Goal: Information Seeking & Learning: Check status

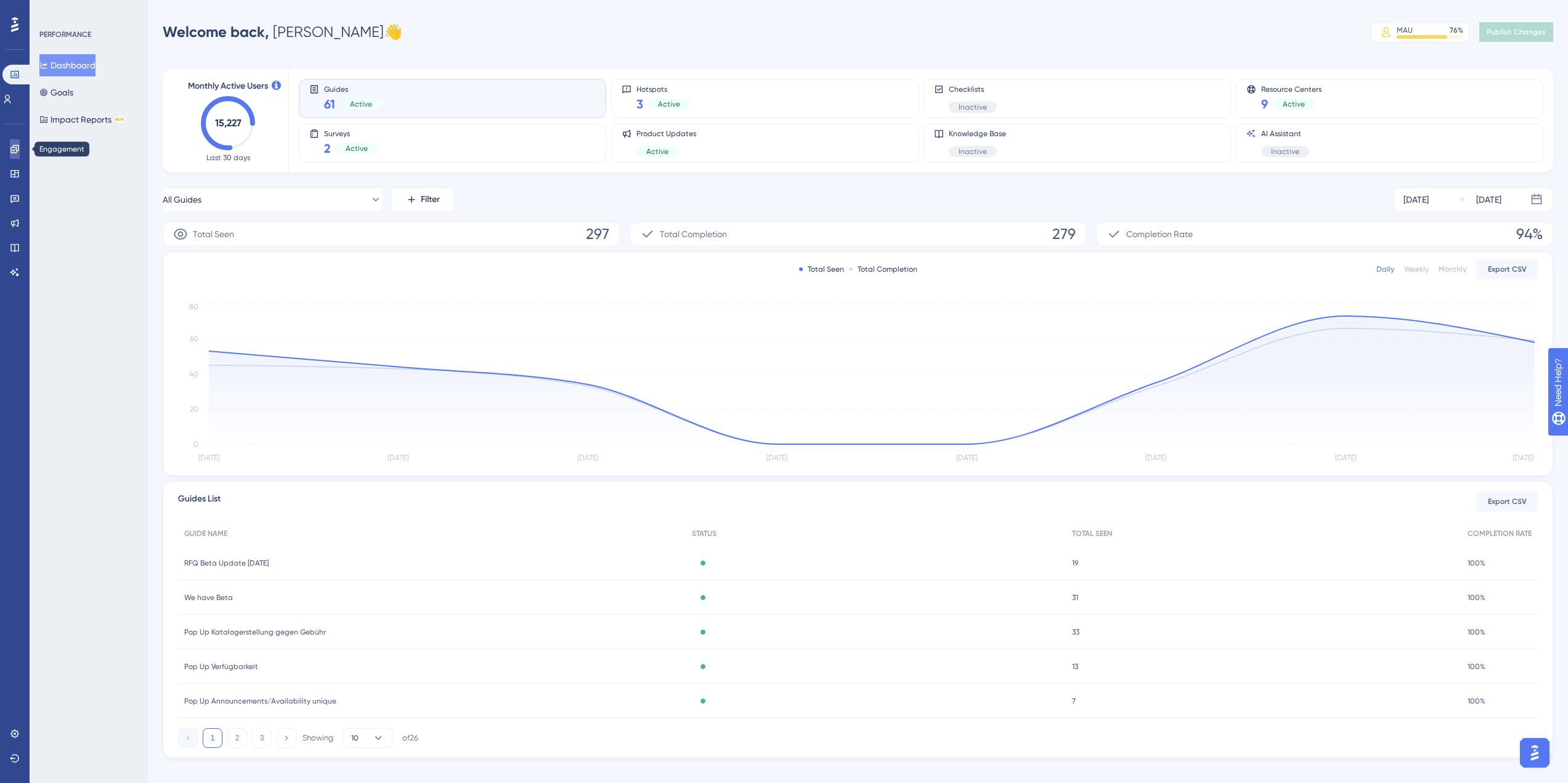
click at [16, 156] on link at bounding box center [15, 149] width 10 height 19
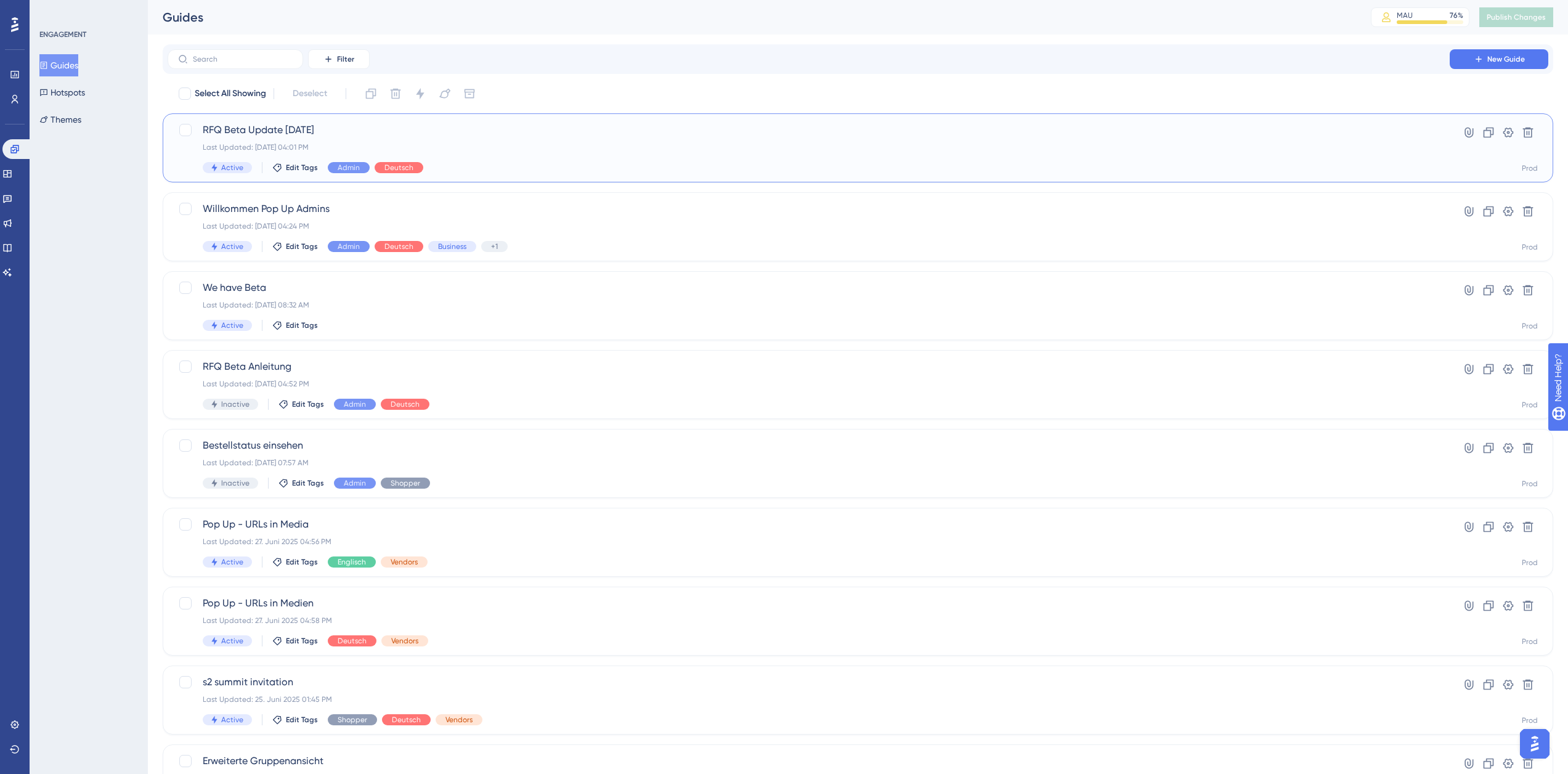
click at [334, 136] on span "RFQ Beta Update [DATE]" at bounding box center [808, 130] width 1211 height 15
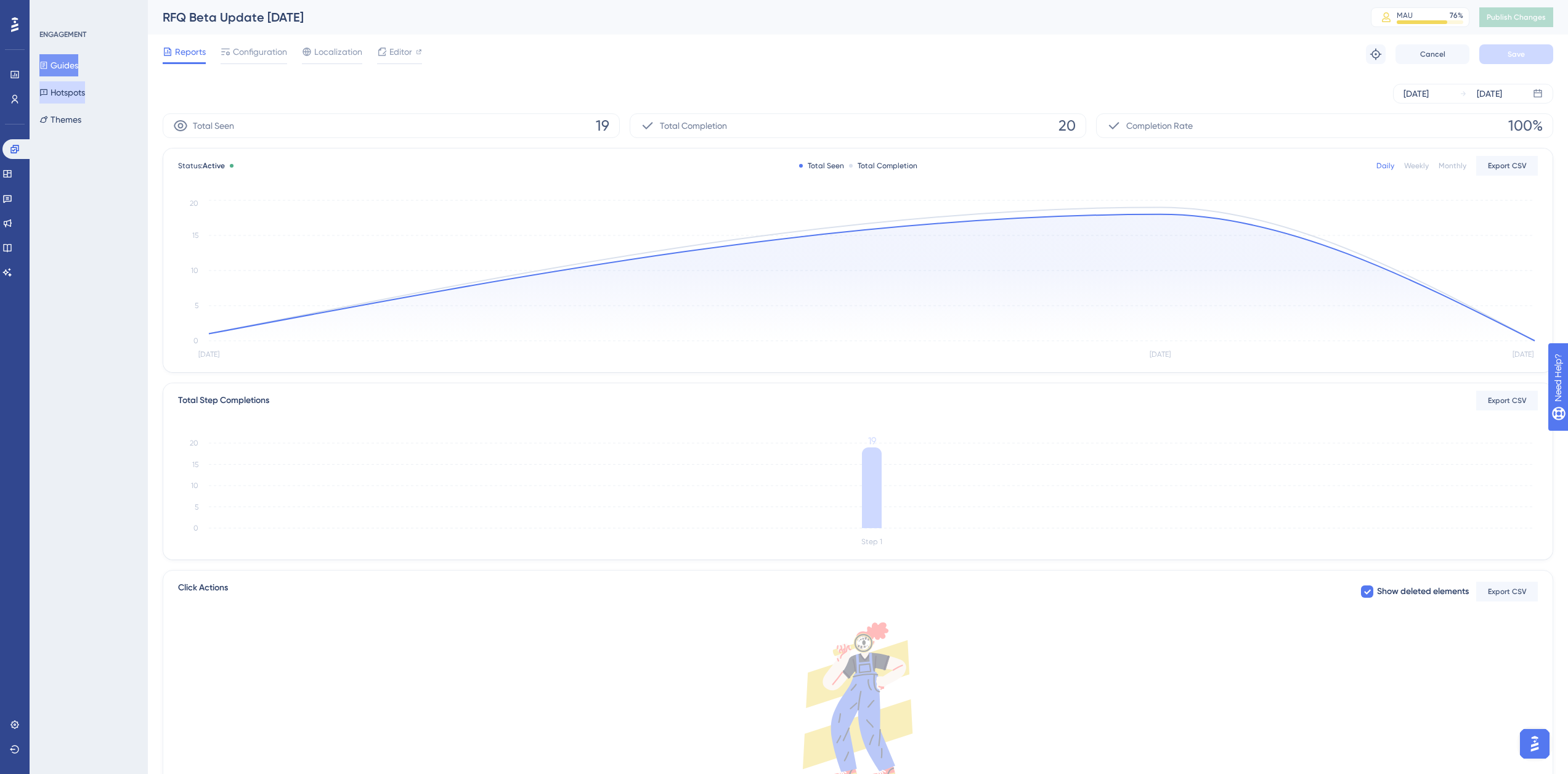
click at [70, 88] on button "Hotspots" at bounding box center [62, 92] width 45 height 22
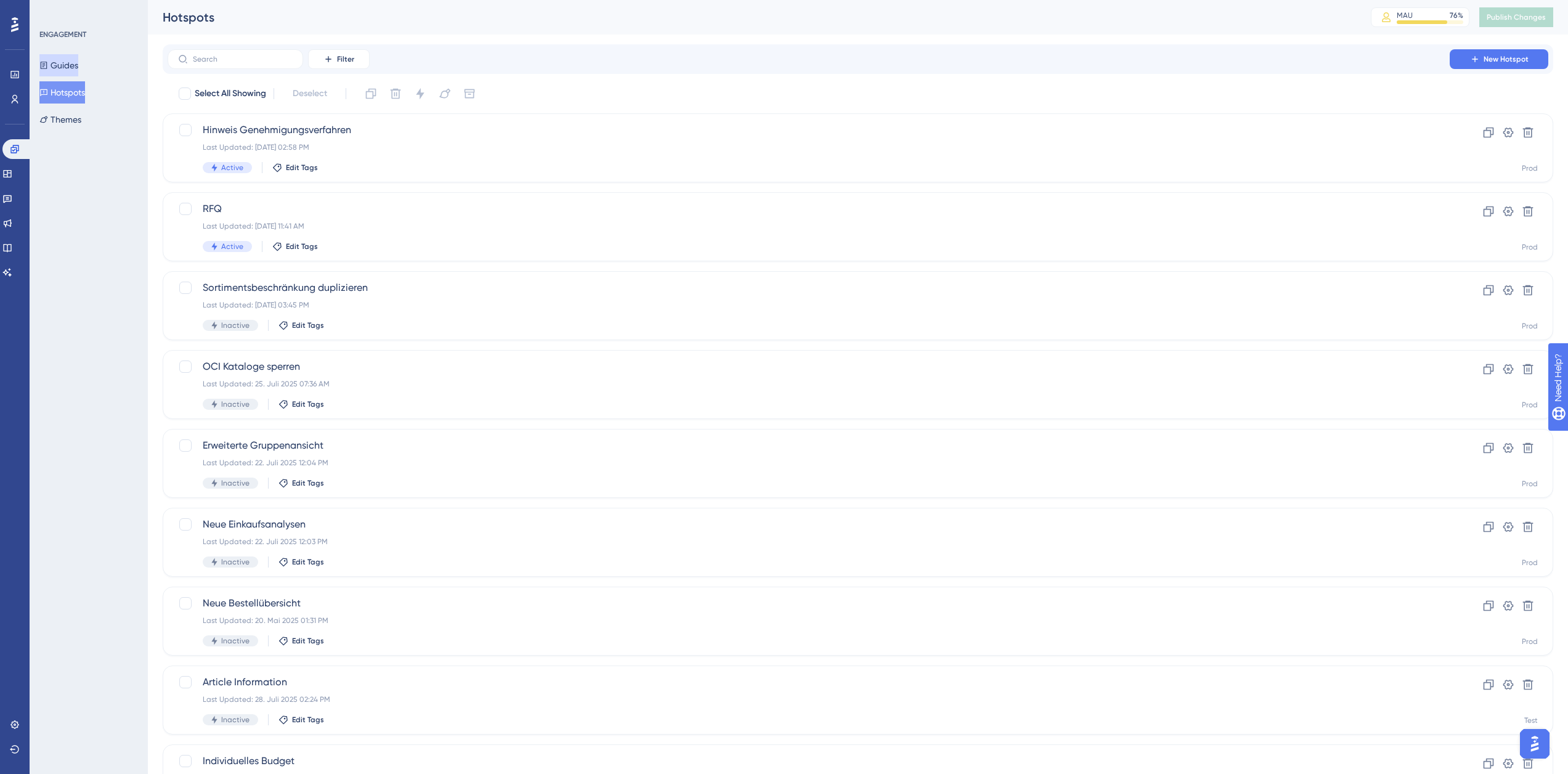
click at [73, 67] on button "Guides" at bounding box center [59, 65] width 39 height 22
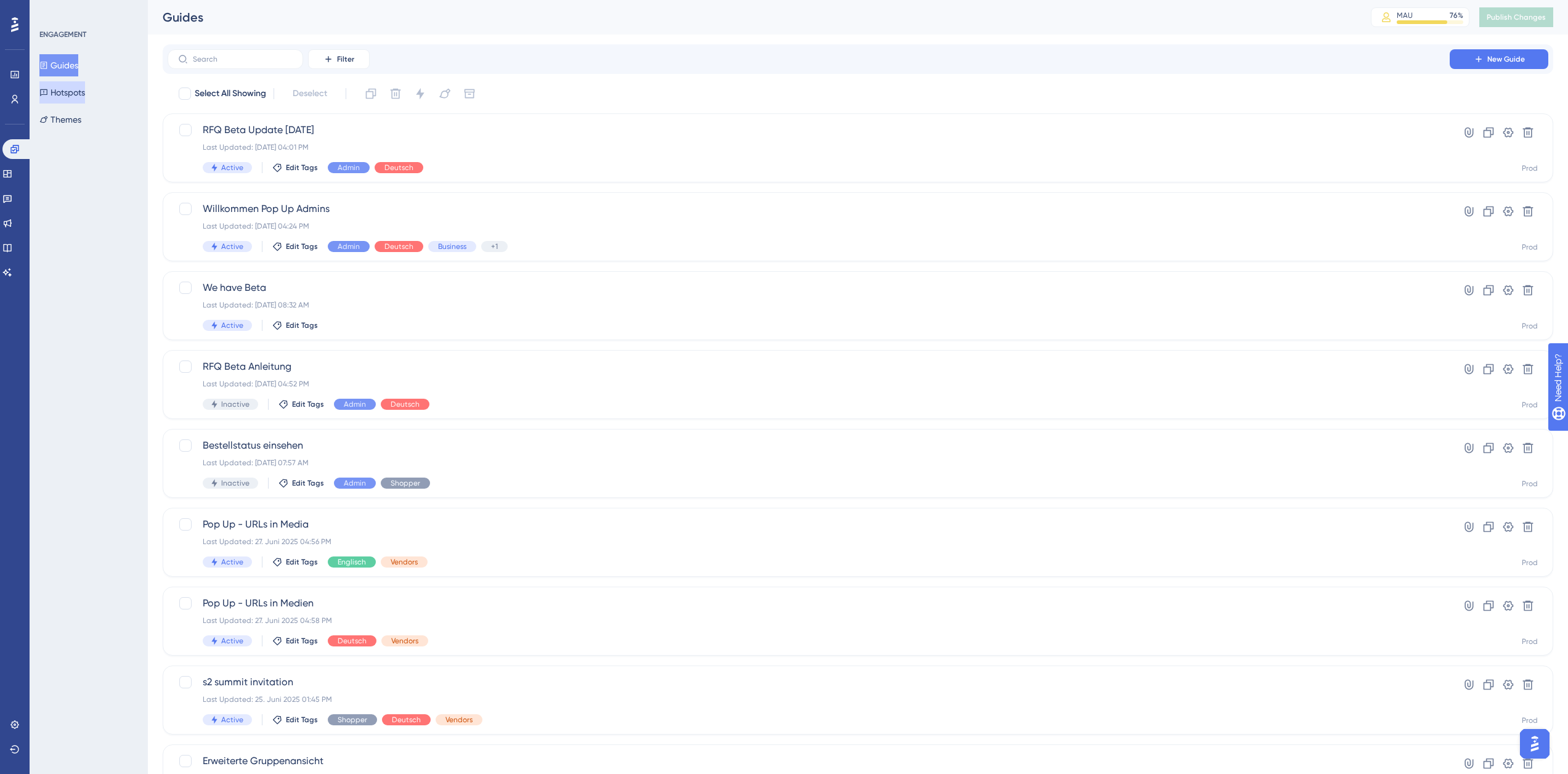
click at [75, 92] on button "Hotspots" at bounding box center [62, 92] width 45 height 22
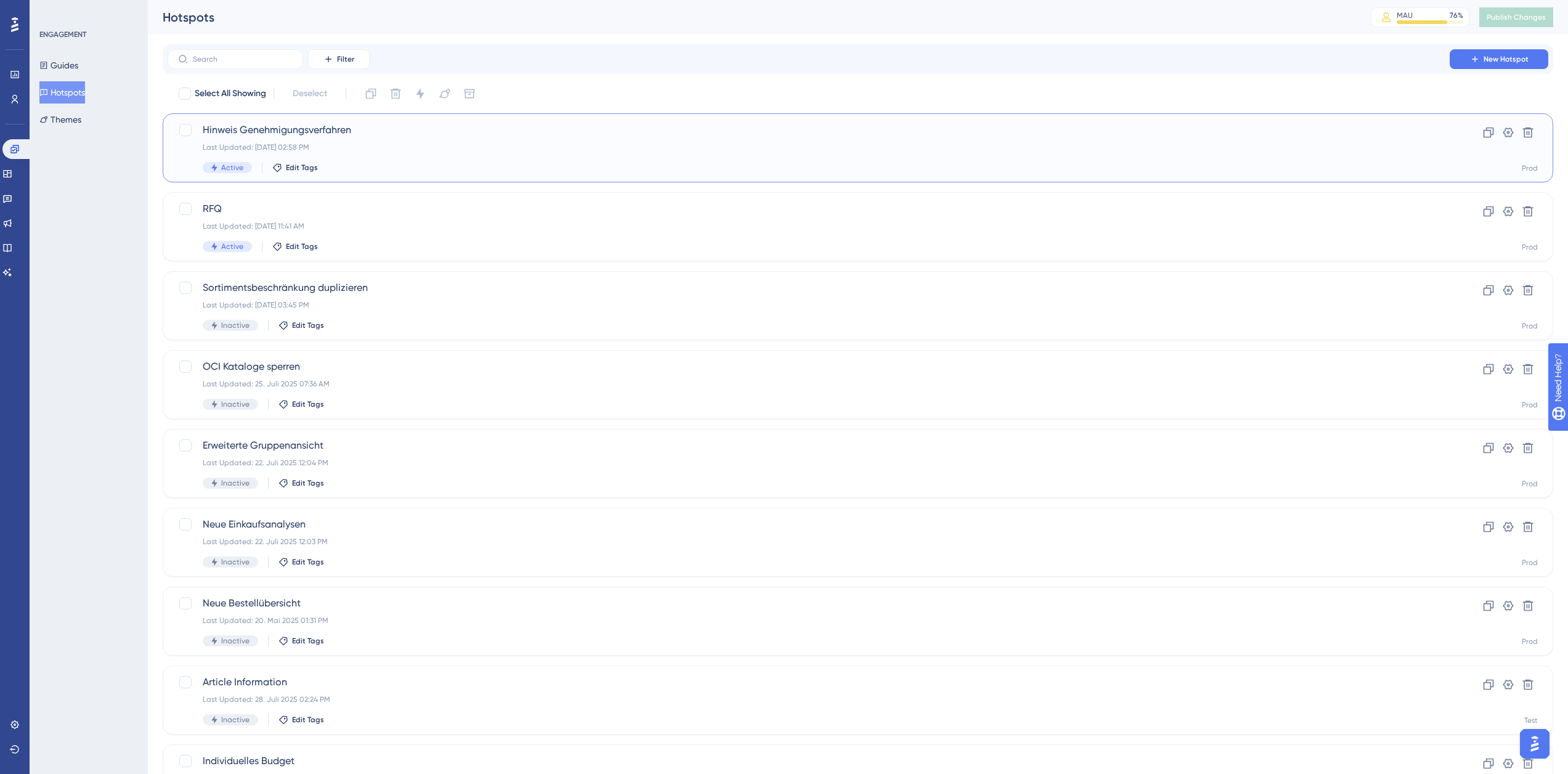
click at [250, 127] on span "Hinweis Genehmigungsverfahren" at bounding box center [808, 130] width 1211 height 15
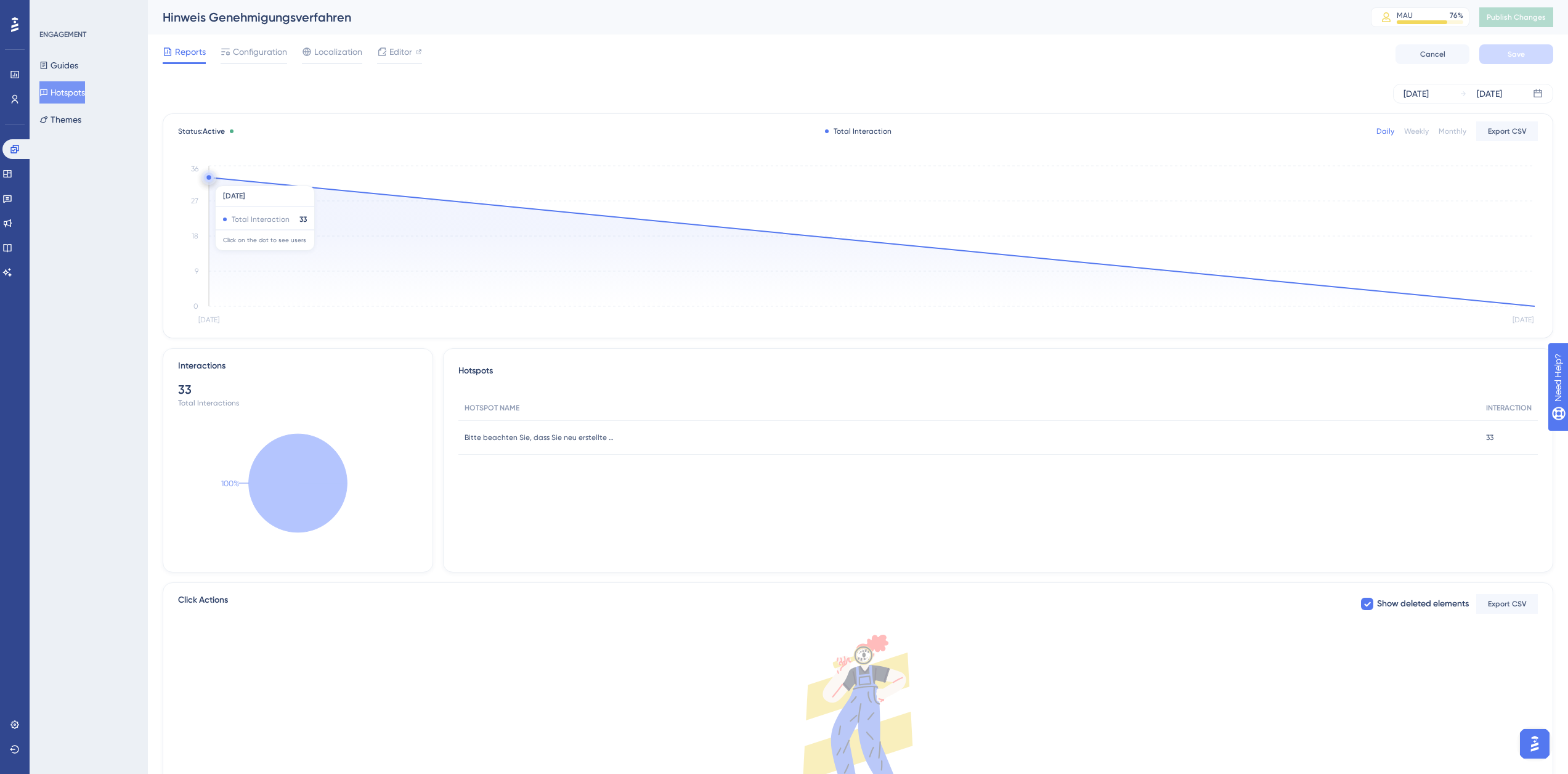
click at [209, 179] on circle at bounding box center [208, 177] width 4 height 4
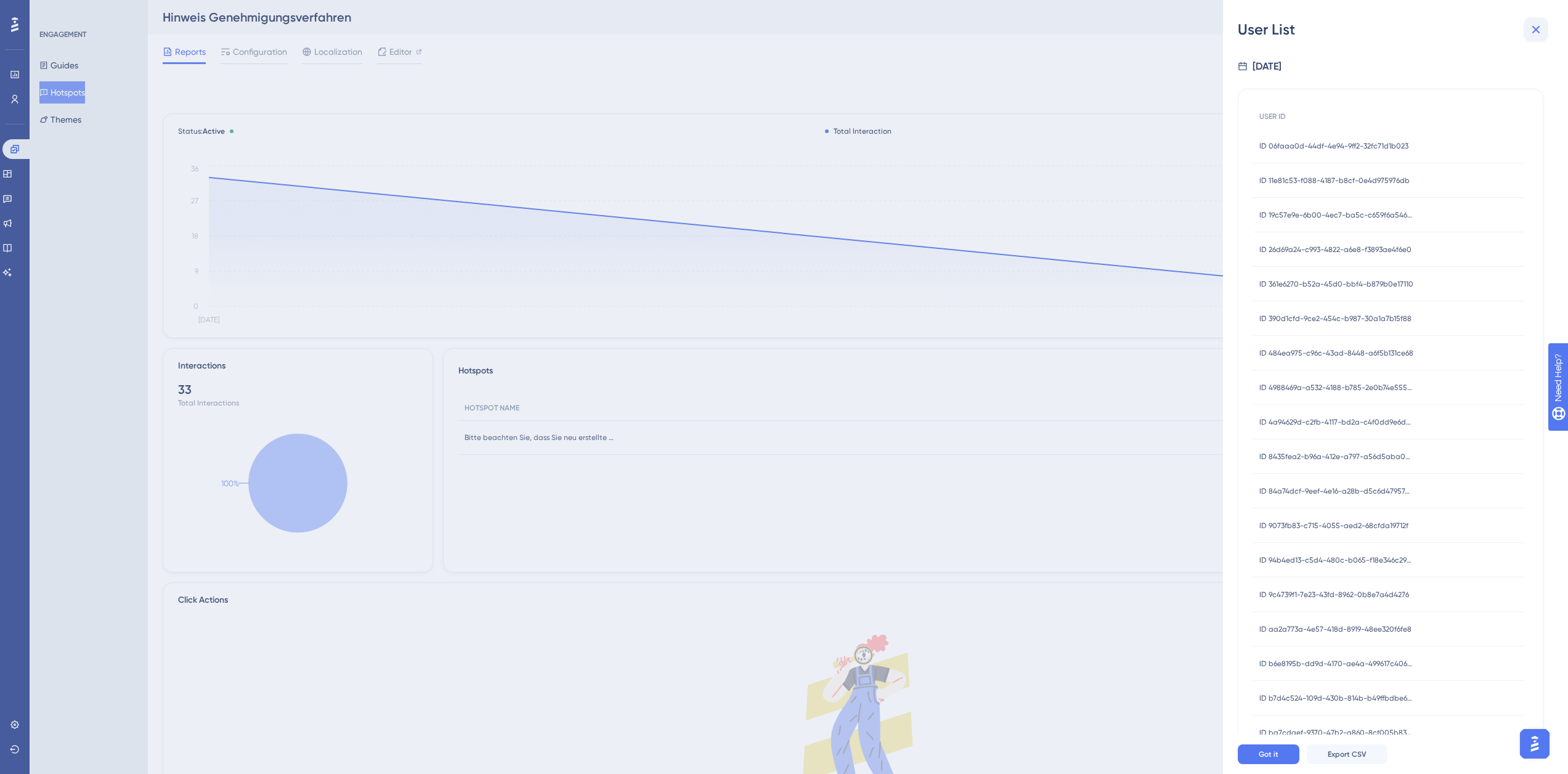
click at [1539, 29] on icon at bounding box center [1536, 29] width 15 height 15
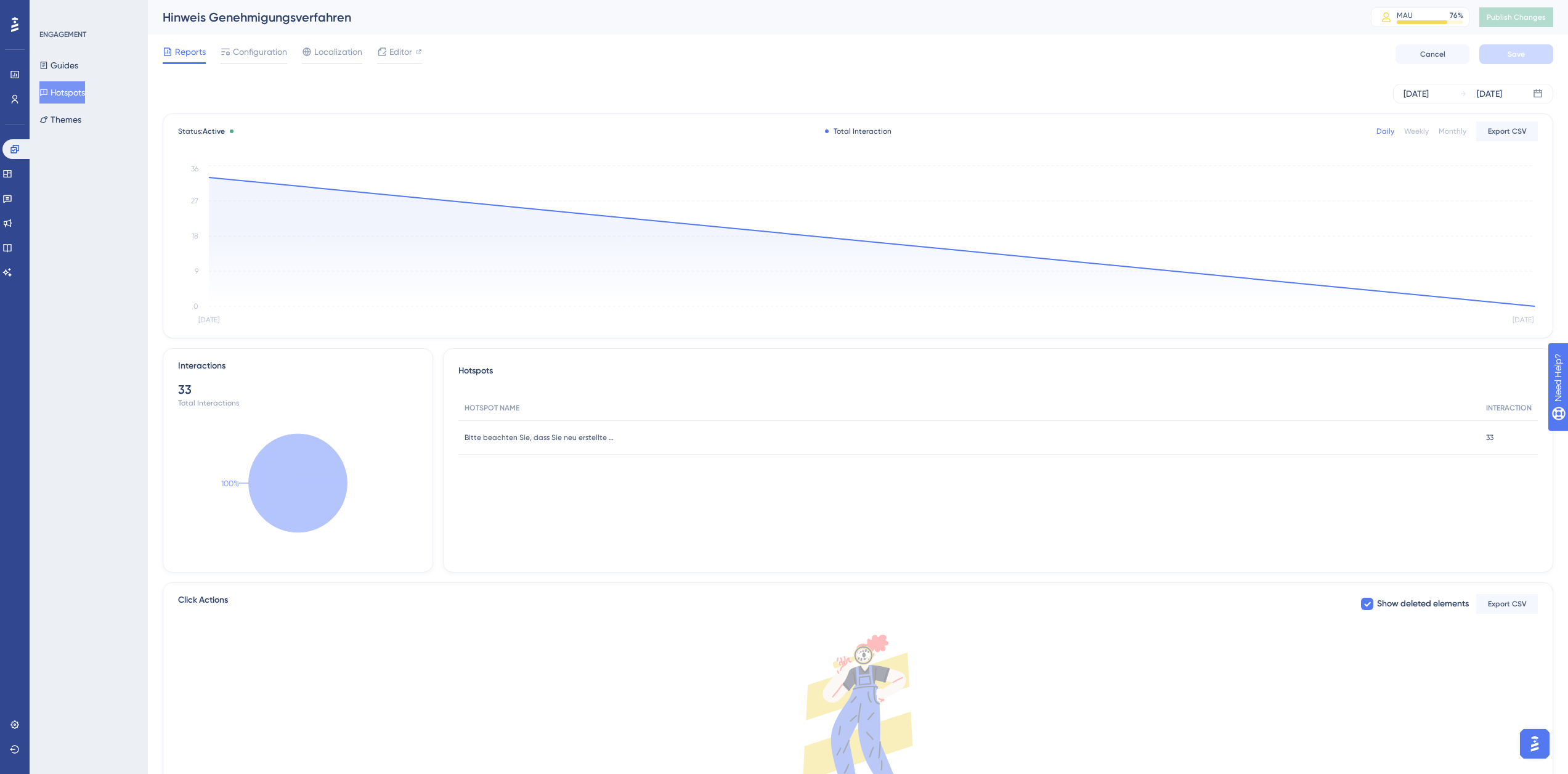
click at [80, 96] on button "Hotspots" at bounding box center [62, 92] width 45 height 22
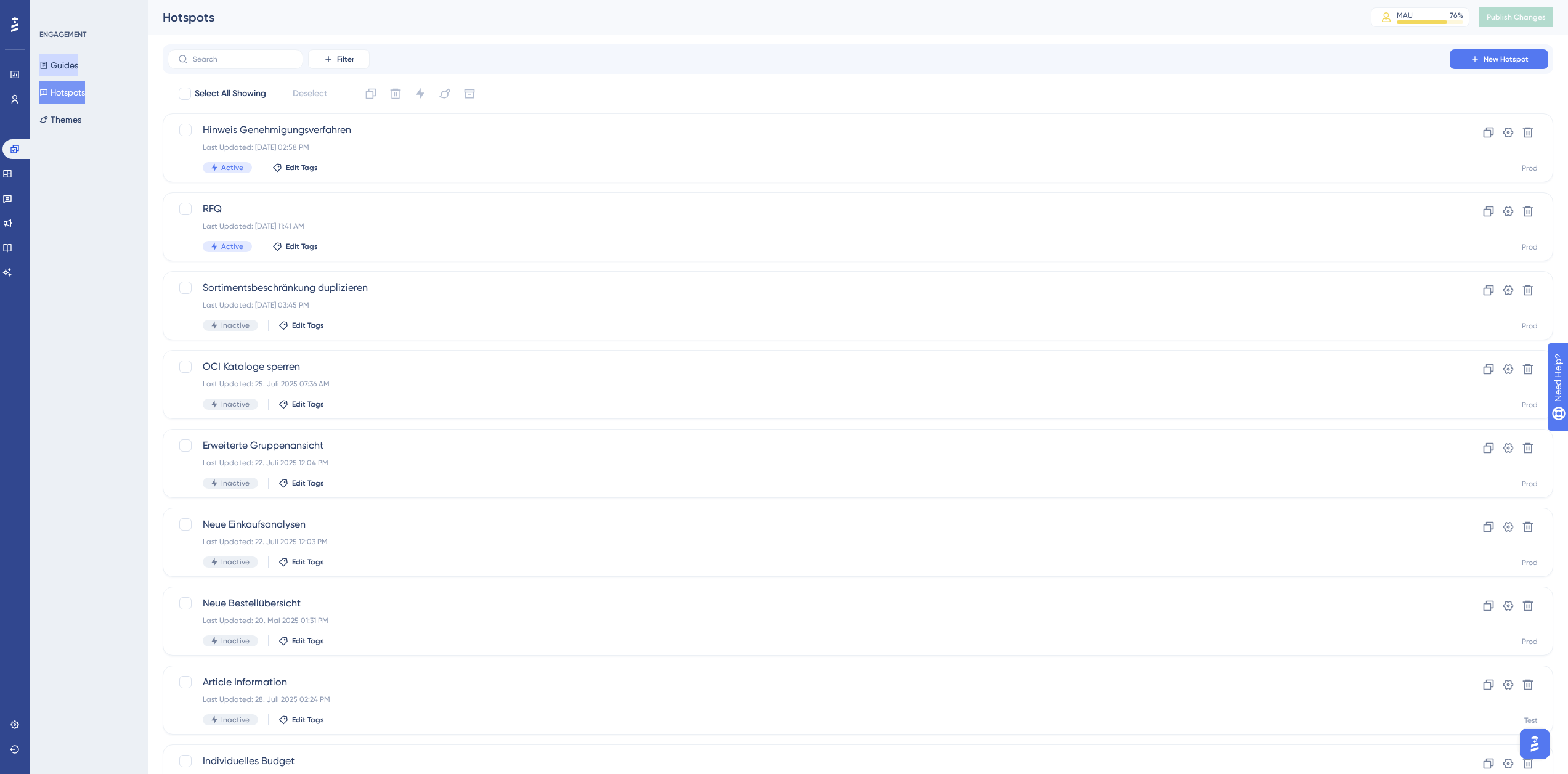
click at [73, 68] on button "Guides" at bounding box center [59, 65] width 39 height 22
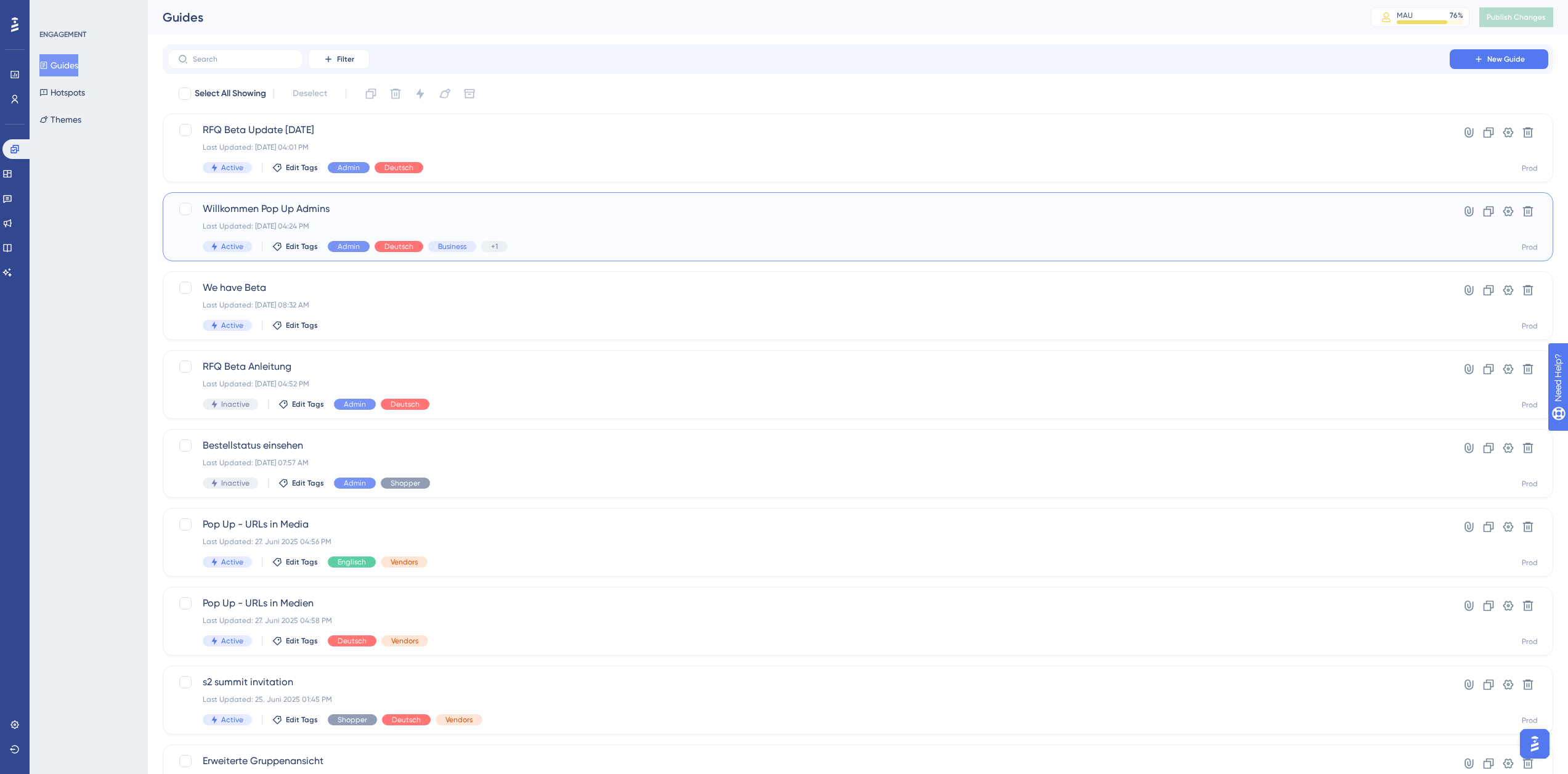
click at [388, 204] on span "Willkommen Pop Up Admins" at bounding box center [808, 209] width 1211 height 15
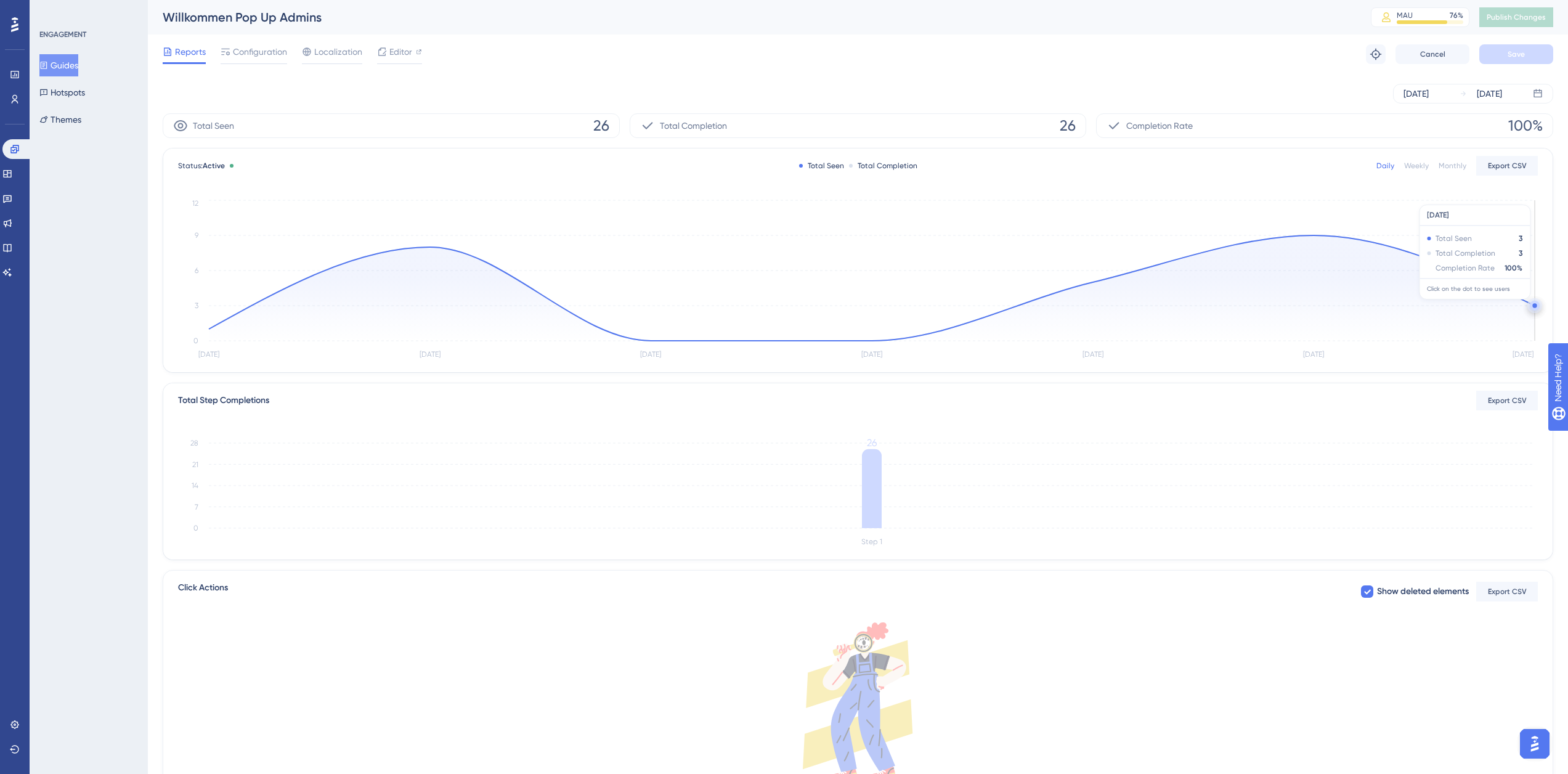
click at [1532, 306] on circle at bounding box center [1535, 306] width 10 height 10
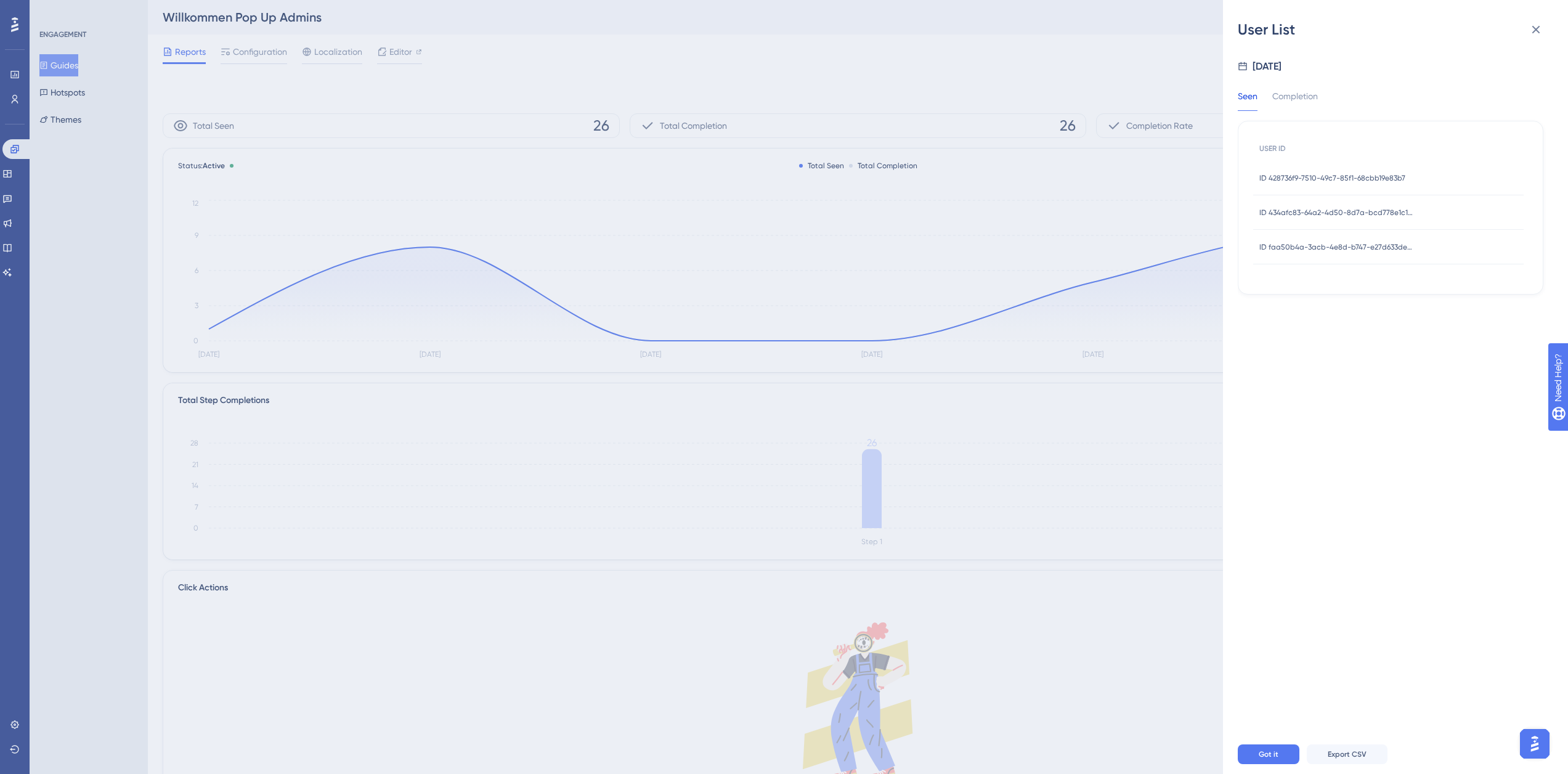
click at [1366, 178] on span "ID 428736f9-7510-49c7-85f1-68cbb19e83b7" at bounding box center [1331, 178] width 146 height 10
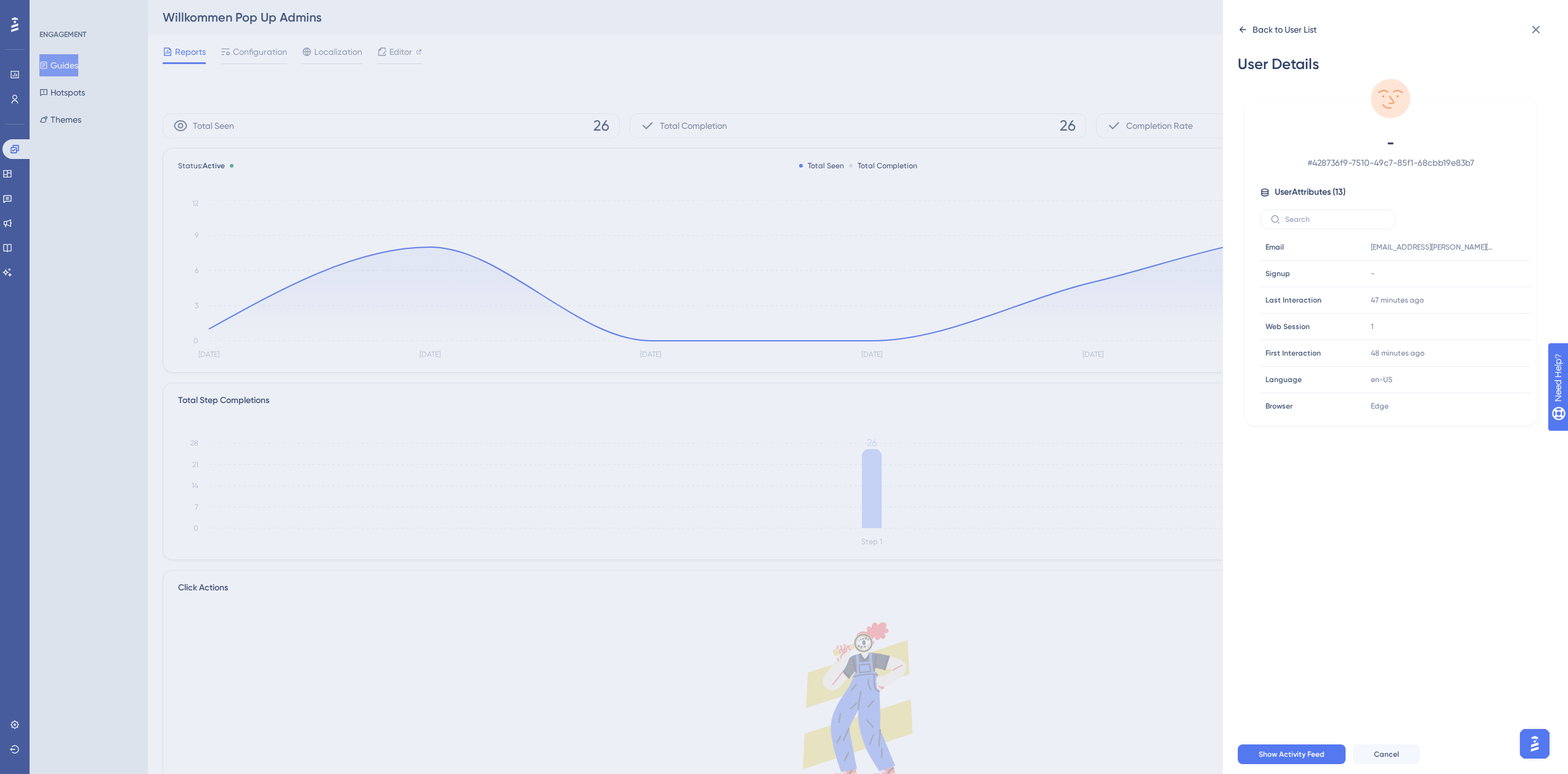
click at [1282, 36] on div "Back to User List" at bounding box center [1284, 29] width 64 height 15
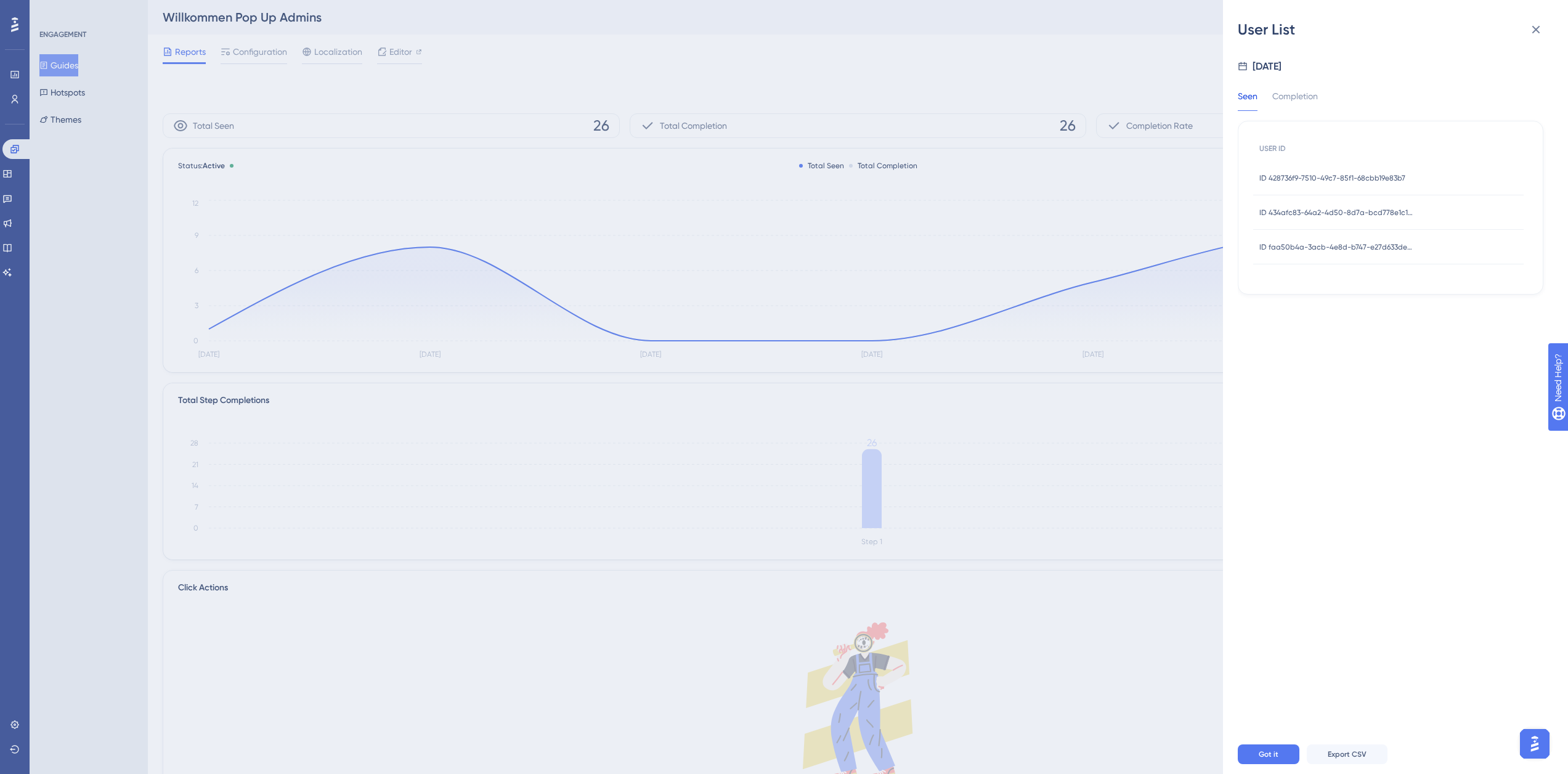
click at [1338, 212] on span "ID 434afc83-64a2-4d50-8d7a-bcd778e1c1f6" at bounding box center [1336, 213] width 154 height 10
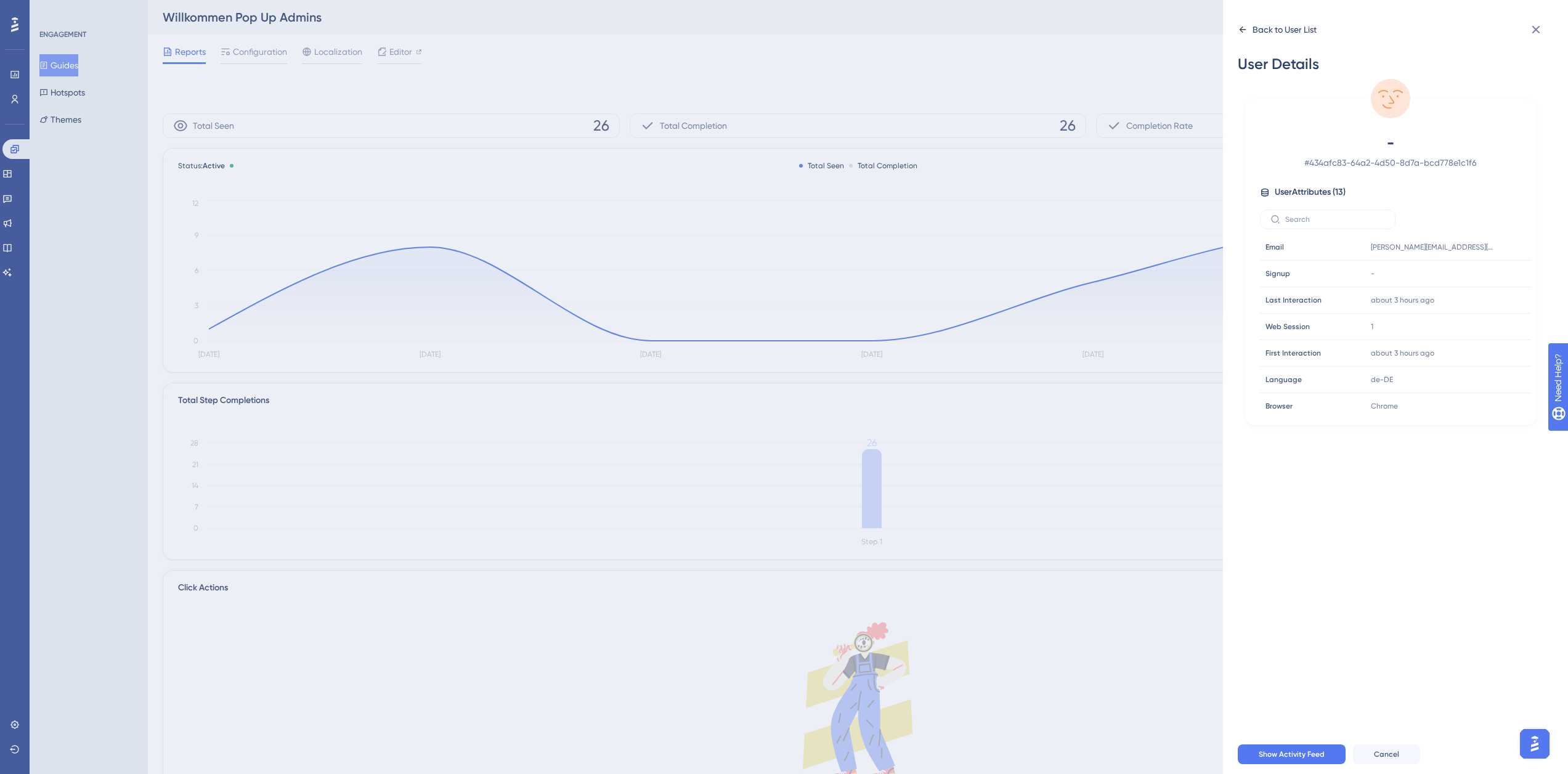
click at [1261, 37] on div "Back to User List" at bounding box center [1277, 29] width 79 height 19
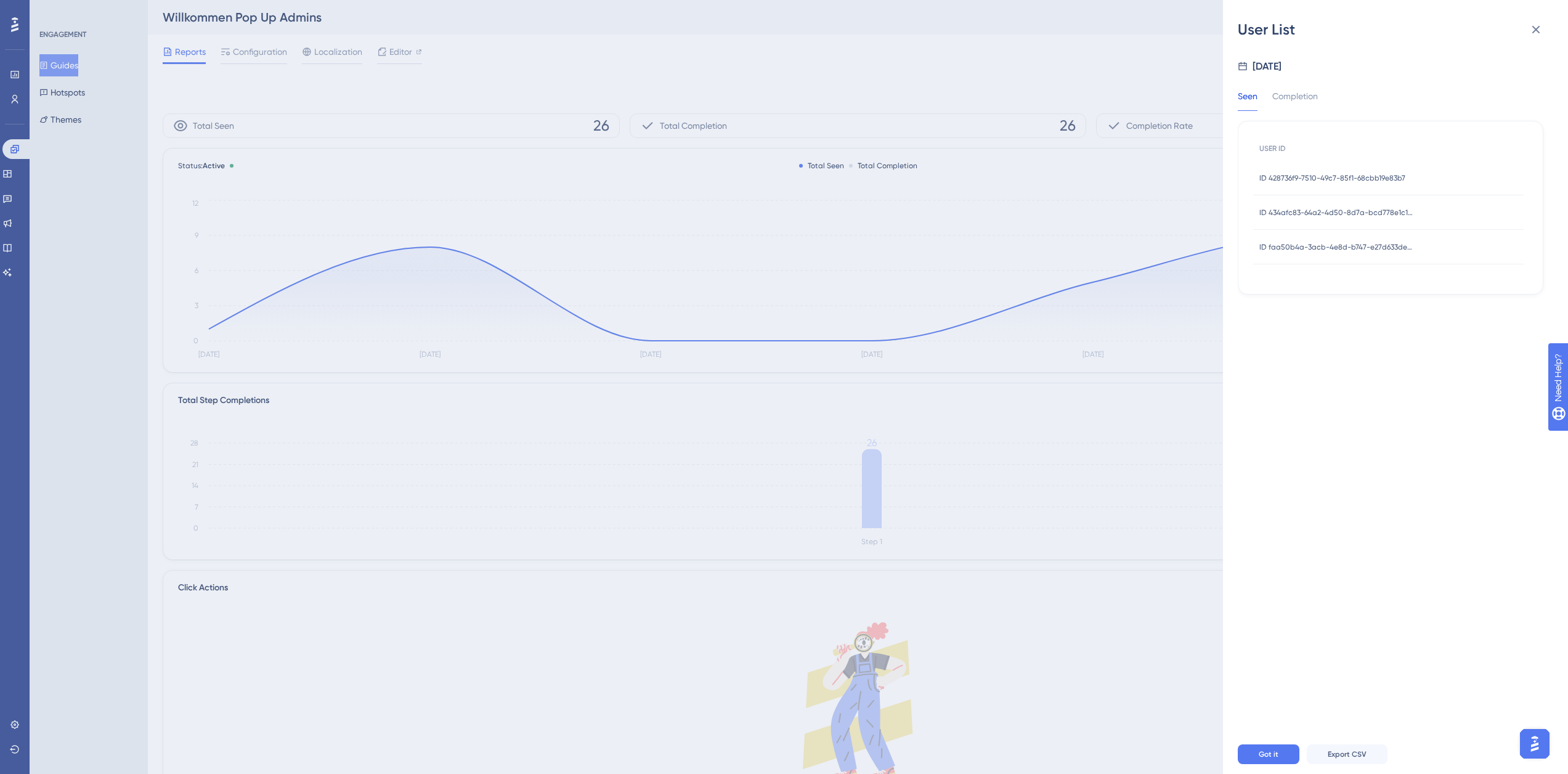
click at [1303, 245] on span "ID faa50b4a-3acb-4e8d-b747-e27d633dedbc" at bounding box center [1336, 247] width 154 height 10
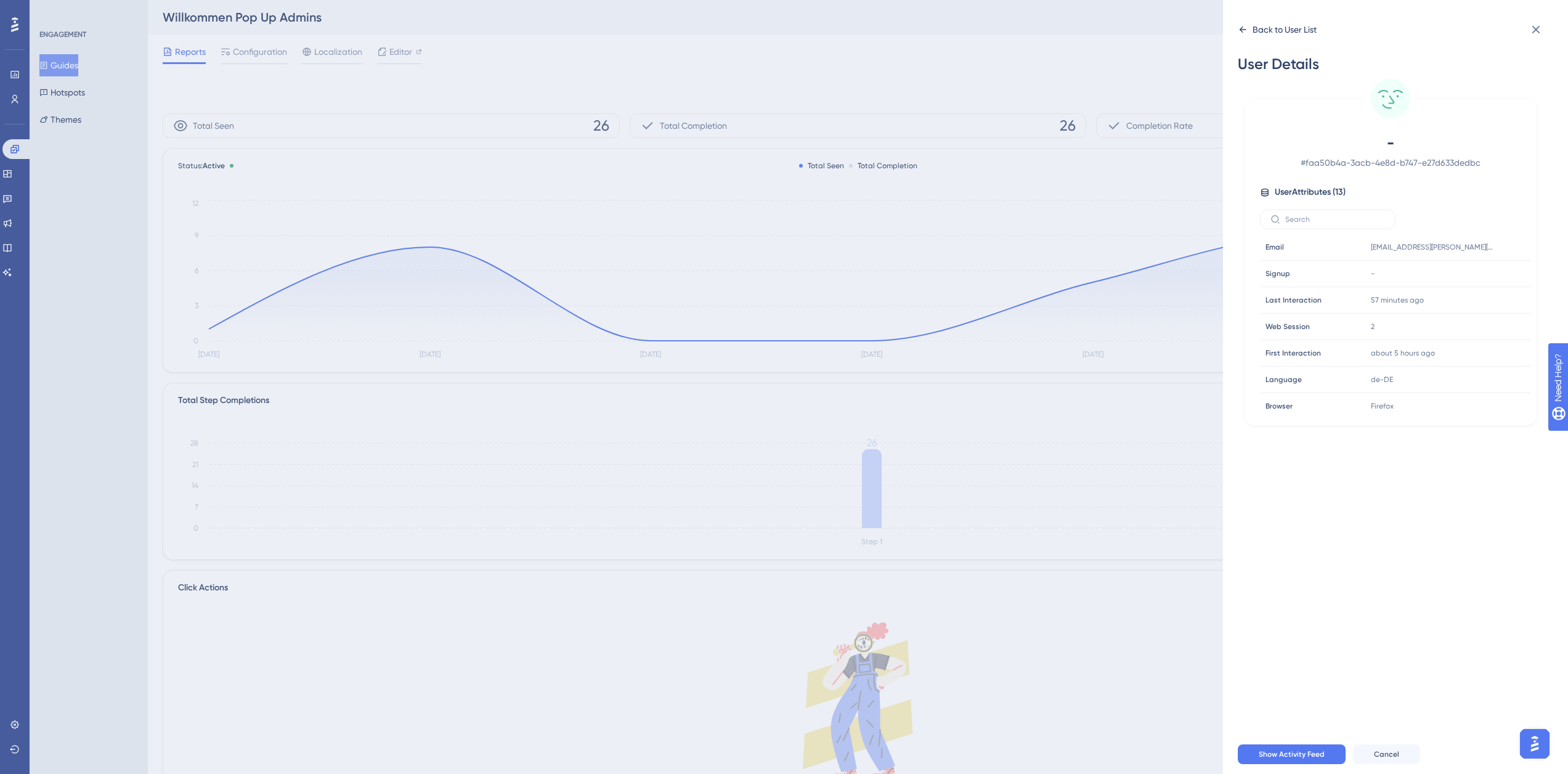
click at [1281, 29] on div "Back to User List" at bounding box center [1284, 29] width 64 height 15
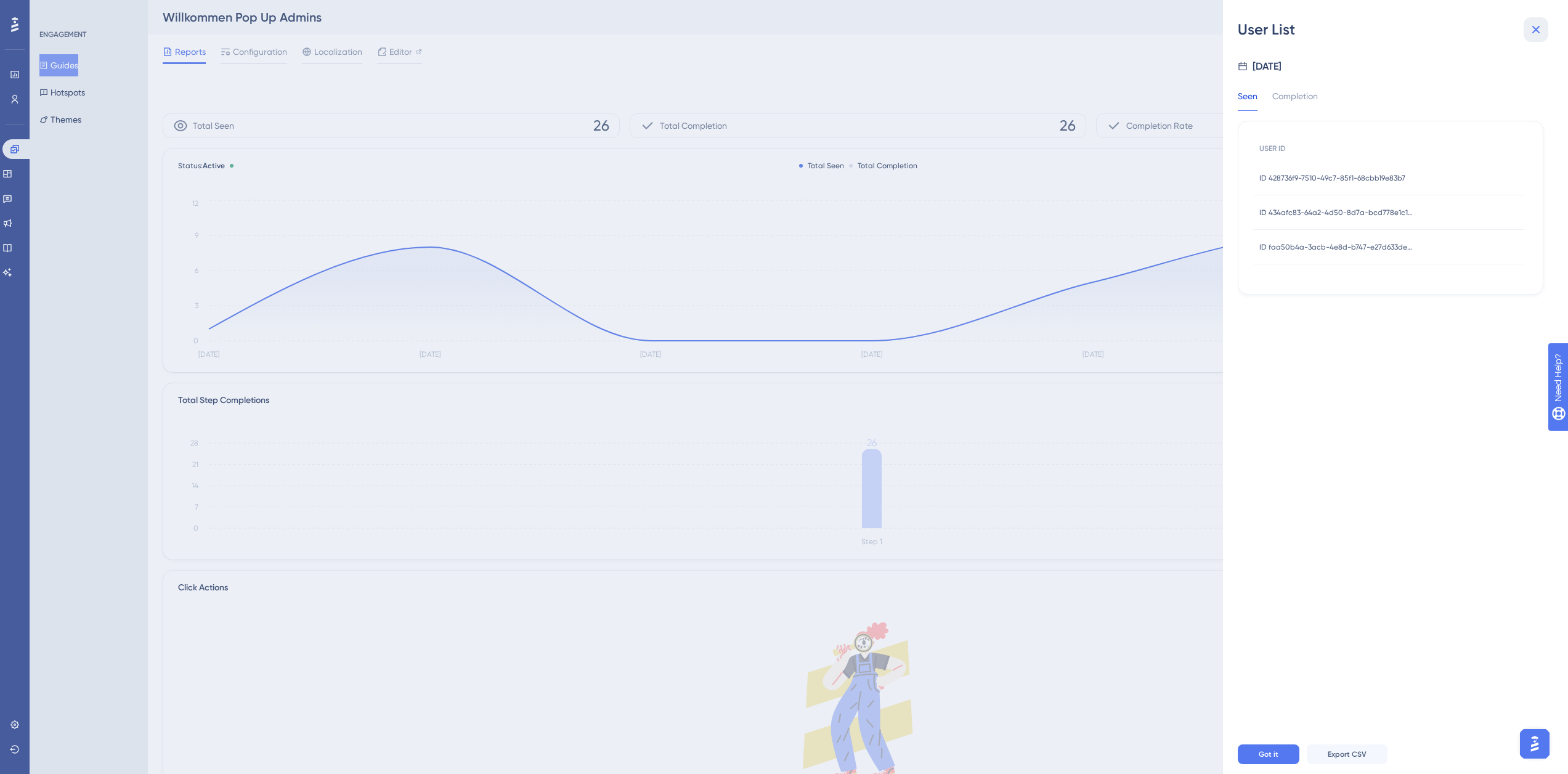
click at [1530, 27] on icon at bounding box center [1536, 29] width 15 height 15
